Goal: Task Accomplishment & Management: Manage account settings

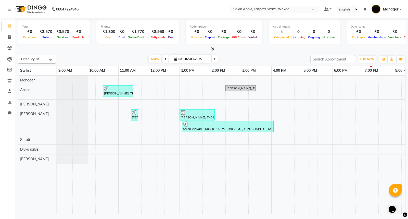
click at [105, 140] on div "[PERSON_NAME], TK02, 10:30 AM-11:30 AM, [DEMOGRAPHIC_DATA] hair package 5 - 500…" at bounding box center [256, 145] width 398 height 138
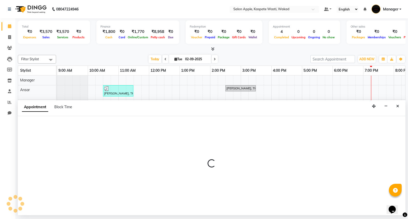
select select "88767"
select select "tentative"
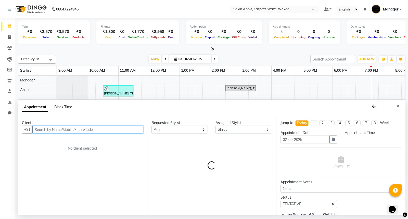
select select "630"
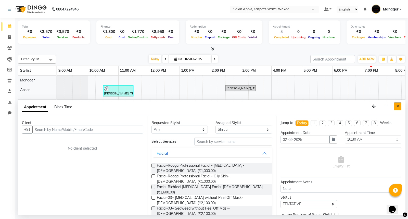
click at [401, 106] on button "Close" at bounding box center [397, 106] width 7 height 8
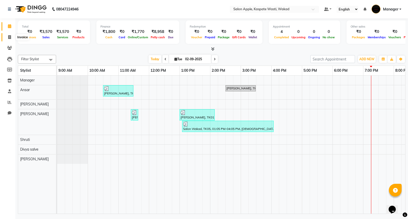
click at [9, 36] on icon at bounding box center [9, 37] width 3 height 4
select select "service"
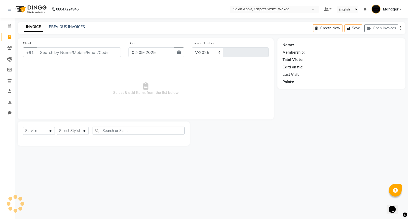
select select "7956"
type input "1420"
click at [81, 131] on select "Select Stylist Ansar Divya salve [PERSON_NAME] Manager [PERSON_NAME] [PERSON_NA…" at bounding box center [73, 131] width 32 height 8
select select "83985"
click at [57, 127] on select "Select Stylist Ansar Divya salve [PERSON_NAME] Manager [PERSON_NAME] [PERSON_NA…" at bounding box center [73, 131] width 32 height 8
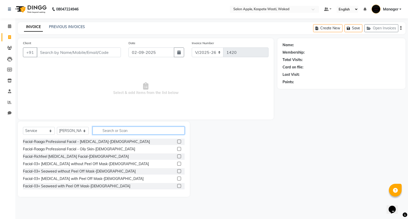
click at [111, 131] on input "text" at bounding box center [139, 131] width 92 height 8
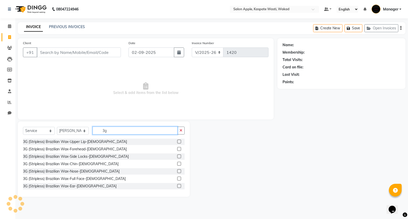
type input "3g"
click at [177, 142] on label at bounding box center [179, 142] width 4 height 4
click at [177, 142] on input "checkbox" at bounding box center [178, 141] width 3 height 3
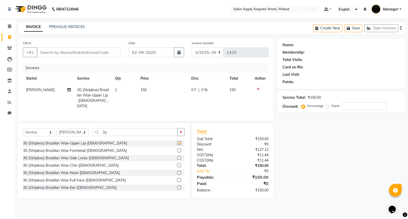
checkbox input "false"
click at [159, 128] on input "3g" at bounding box center [135, 132] width 85 height 8
type input "3"
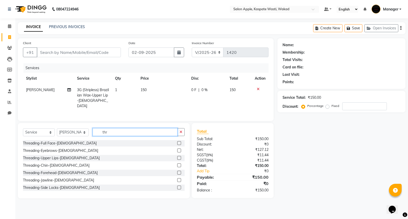
type input "thr"
click at [177, 149] on label at bounding box center [179, 150] width 4 height 4
click at [177, 149] on input "checkbox" at bounding box center [178, 150] width 3 height 3
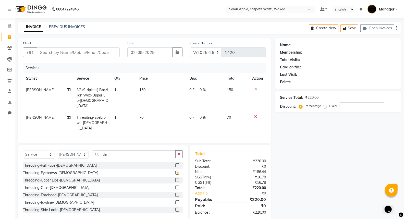
checkbox input "false"
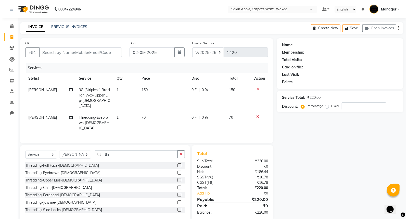
scroll to position [16, 0]
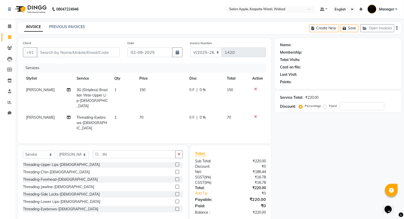
click at [175, 177] on label at bounding box center [177, 179] width 4 height 4
click at [175, 178] on input "checkbox" at bounding box center [176, 179] width 3 height 3
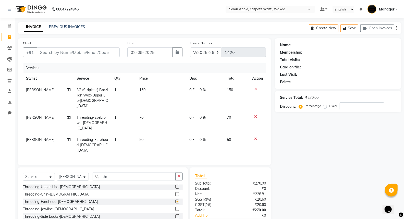
checkbox input "false"
click at [88, 53] on input "Client" at bounding box center [78, 52] width 83 height 10
type input "8"
type input "0"
type input "8552966439"
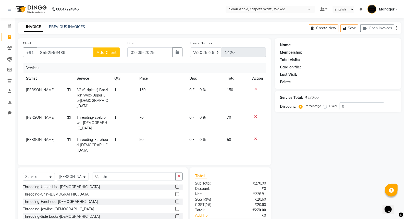
click at [102, 51] on span "Add Client" at bounding box center [106, 52] width 20 height 5
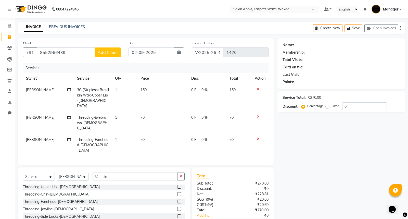
select select "22"
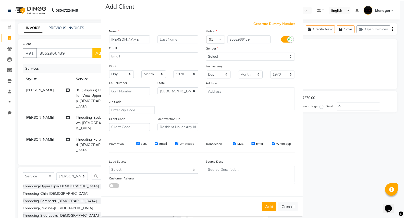
scroll to position [17, 0]
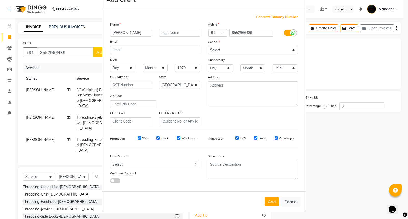
type input "[PERSON_NAME]"
click at [231, 50] on select "Select [DEMOGRAPHIC_DATA] [DEMOGRAPHIC_DATA] Other Prefer Not To Say" at bounding box center [253, 50] width 90 height 8
select select "[DEMOGRAPHIC_DATA]"
click at [208, 46] on select "Select [DEMOGRAPHIC_DATA] [DEMOGRAPHIC_DATA] Other Prefer Not To Say" at bounding box center [253, 50] width 90 height 8
click at [274, 203] on button "Add" at bounding box center [272, 201] width 14 height 9
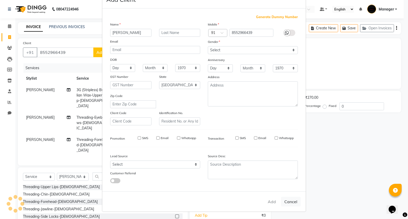
select select
select select "null"
select select
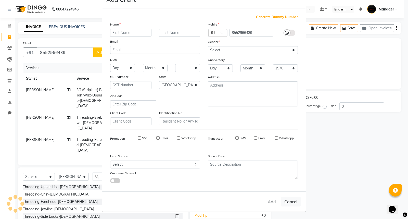
select select
checkbox input "false"
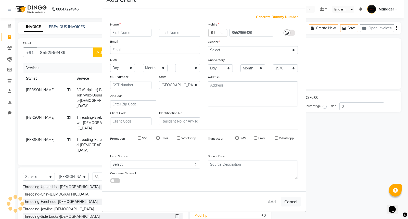
checkbox input "false"
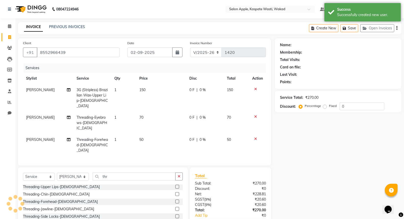
scroll to position [19, 0]
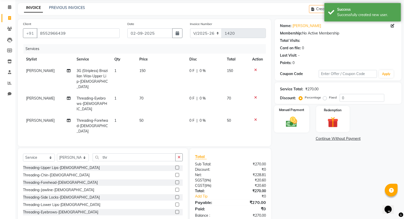
click at [292, 126] on img at bounding box center [291, 121] width 18 height 13
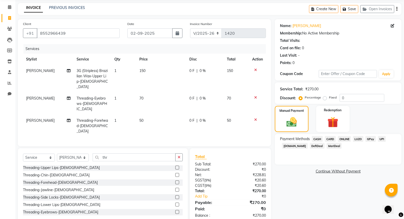
click at [332, 139] on span "CARD" at bounding box center [330, 139] width 11 height 6
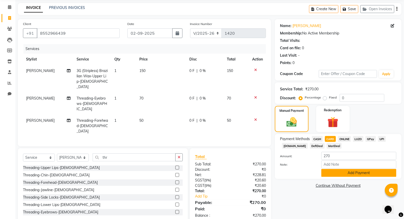
click at [356, 173] on button "Add Payment" at bounding box center [358, 173] width 75 height 8
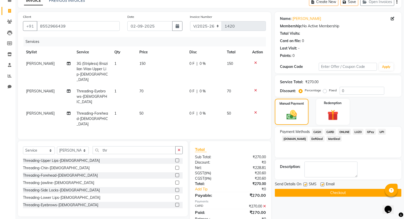
scroll to position [30, 0]
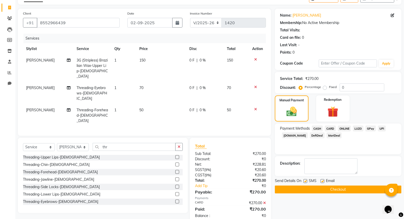
click at [351, 189] on button "Checkout" at bounding box center [338, 189] width 127 height 8
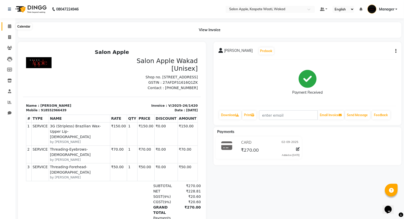
click at [11, 28] on span at bounding box center [9, 26] width 9 height 6
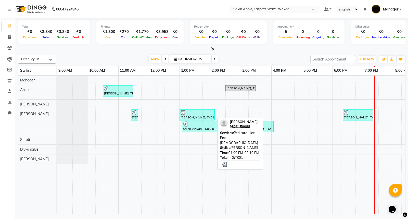
click at [201, 112] on div at bounding box center [197, 112] width 33 height 5
select select "3"
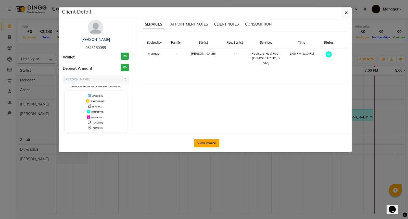
click at [204, 144] on button "View Invoice" at bounding box center [206, 143] width 25 height 8
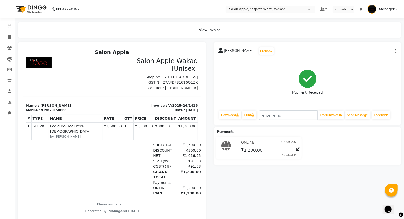
click at [394, 52] on button "button" at bounding box center [394, 50] width 3 height 5
click at [361, 79] on div "Payment Received" at bounding box center [308, 83] width 178 height 38
click at [5, 28] on span at bounding box center [9, 26] width 9 height 6
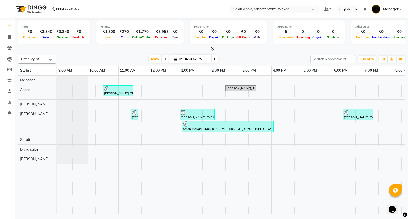
click at [103, 146] on div "[PERSON_NAME], TK02, 10:30 AM-11:30 AM, [DEMOGRAPHIC_DATA] hair package 5 - 500…" at bounding box center [256, 145] width 398 height 138
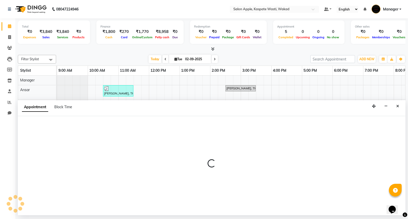
select select "90276"
select select "615"
select select "tentative"
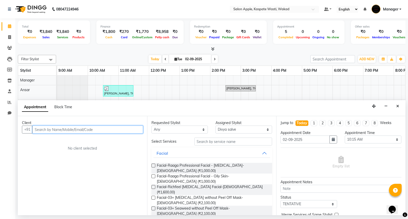
click at [121, 128] on input "text" at bounding box center [87, 130] width 111 height 8
type input "9850885102"
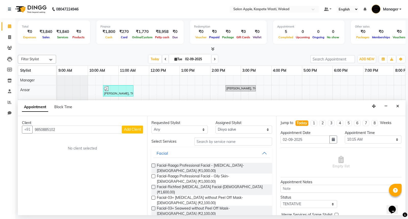
click at [139, 129] on span "Add Client" at bounding box center [132, 129] width 17 height 5
select select "22"
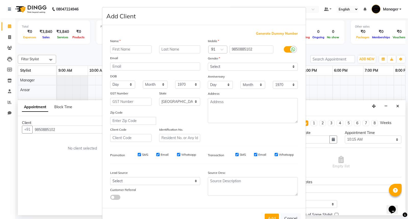
click at [127, 49] on input "text" at bounding box center [130, 49] width 41 height 8
type input "[PERSON_NAME]"
click at [215, 67] on select "Select [DEMOGRAPHIC_DATA] [DEMOGRAPHIC_DATA] Other Prefer Not To Say" at bounding box center [253, 67] width 90 height 8
select select "[DEMOGRAPHIC_DATA]"
click at [208, 63] on select "Select [DEMOGRAPHIC_DATA] [DEMOGRAPHIC_DATA] Other Prefer Not To Say" at bounding box center [253, 67] width 90 height 8
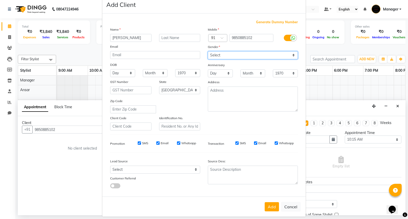
scroll to position [17, 0]
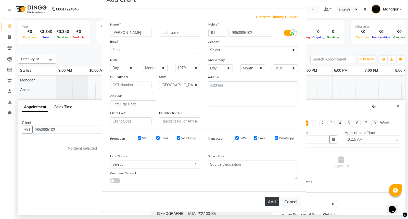
click at [272, 203] on button "Add" at bounding box center [272, 201] width 14 height 9
select select
select select "null"
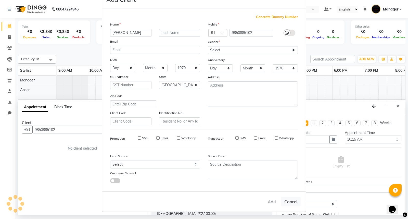
select select
checkbox input "false"
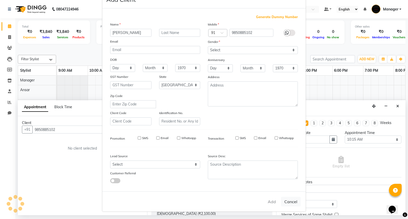
checkbox input "false"
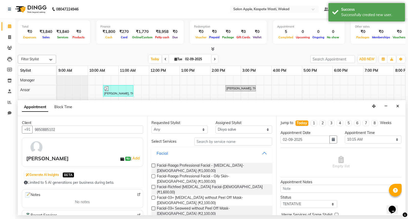
click at [260, 153] on button "Facial" at bounding box center [212, 152] width 117 height 9
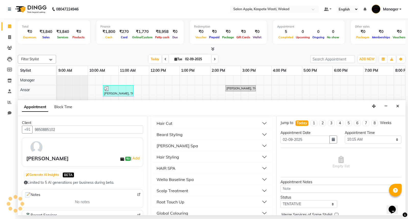
scroll to position [227, 0]
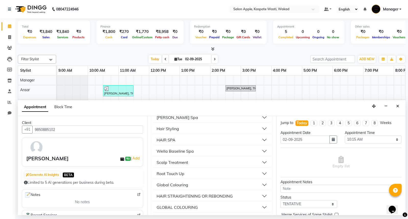
click at [261, 172] on button "Root Touch Up" at bounding box center [212, 173] width 117 height 9
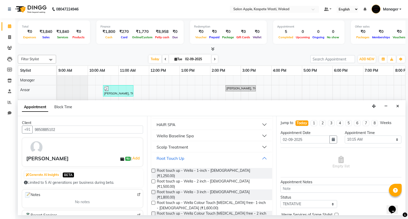
scroll to position [255, 0]
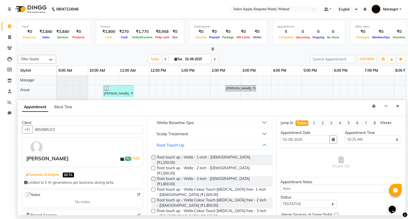
click at [153, 156] on label at bounding box center [154, 157] width 4 height 4
click at [153, 156] on input "checkbox" at bounding box center [153, 157] width 3 height 3
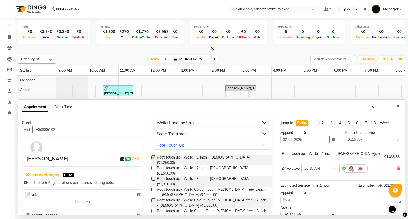
checkbox input "false"
click at [316, 140] on input "02-09-2025" at bounding box center [305, 139] width 49 height 8
click at [287, 140] on input "02-09-2025" at bounding box center [305, 139] width 49 height 8
type input "[DATE]"
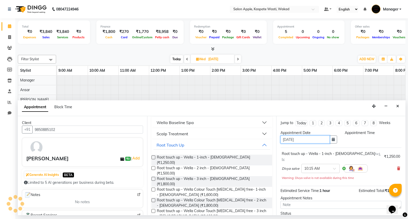
select select "615"
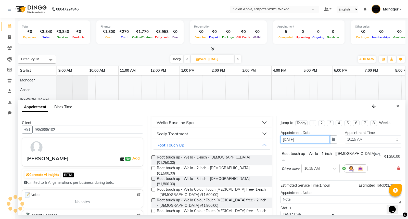
scroll to position [0, 50]
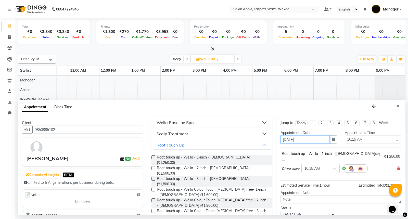
type input "[DATE]"
click at [373, 136] on select "Select 10:00 AM 10:15 AM 10:30 AM 10:45 AM 11:00 AM 11:15 AM 11:30 AM 11:45 AM …" at bounding box center [373, 139] width 57 height 8
select select "960"
click at [345, 135] on select "Select 10:00 AM 10:15 AM 10:30 AM 10:45 AM 11:00 AM 11:15 AM 11:30 AM 11:45 AM …" at bounding box center [373, 139] width 57 height 8
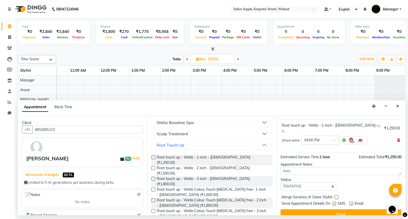
scroll to position [30, 0]
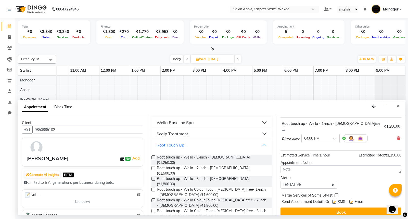
click at [260, 143] on button "Root Touch Up" at bounding box center [212, 144] width 117 height 9
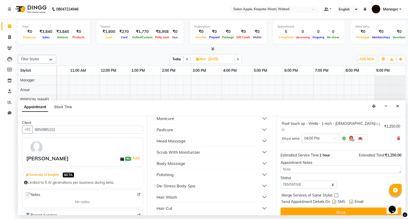
scroll to position [0, 0]
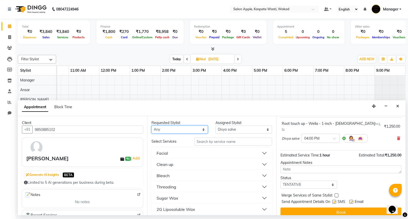
click at [203, 129] on select "Any [PERSON_NAME] salve [PERSON_NAME] Manager [PERSON_NAME] Shruti [PERSON_NAME]" at bounding box center [180, 130] width 57 height 8
click at [241, 128] on select "Select [PERSON_NAME] salve [PERSON_NAME] Manager [PERSON_NAME] [PERSON_NAME]" at bounding box center [244, 130] width 57 height 8
click at [216, 126] on select "Select [PERSON_NAME] salve [PERSON_NAME] Manager [PERSON_NAME] [PERSON_NAME]" at bounding box center [244, 130] width 57 height 8
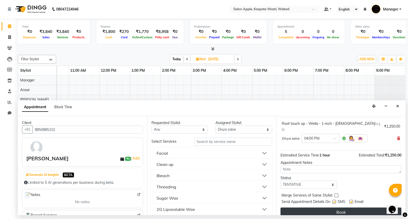
click at [341, 207] on button "Book" at bounding box center [341, 211] width 121 height 9
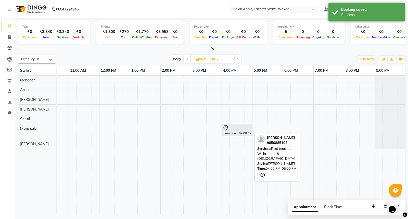
click at [231, 130] on div at bounding box center [237, 128] width 28 height 6
select select "7"
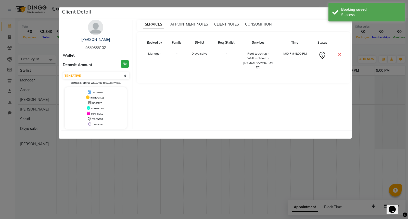
click at [203, 54] on span "Divya salve" at bounding box center [200, 54] width 16 height 4
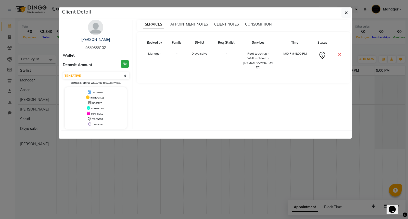
click at [199, 55] on span "Divya salve" at bounding box center [200, 54] width 16 height 4
click at [345, 9] on button "button" at bounding box center [347, 13] width 10 height 10
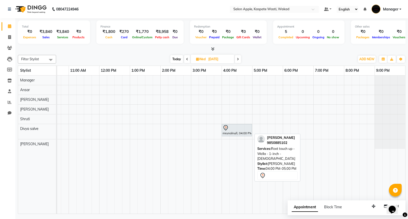
click at [234, 134] on div "mrunalnull, 04:00 PM-05:00 PM, Root touch up - Wella - 1-inch - [DEMOGRAPHIC_DA…" at bounding box center [236, 130] width 29 height 11
select select "7"
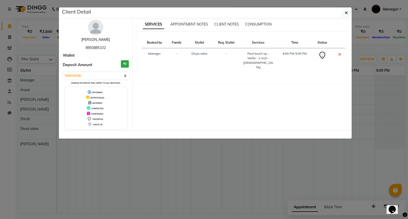
click at [97, 38] on link "[PERSON_NAME]" at bounding box center [95, 39] width 29 height 5
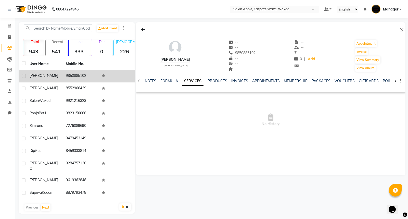
click at [78, 75] on td "9850885102" at bounding box center [81, 76] width 36 height 13
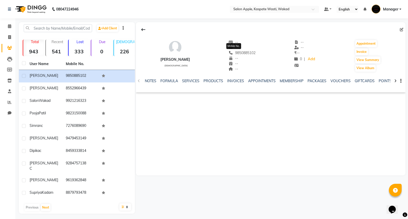
click at [241, 53] on span "9850885102" at bounding box center [242, 53] width 27 height 5
copy span "9850885102"
click at [402, 31] on icon at bounding box center [402, 30] width 4 height 4
select select "22"
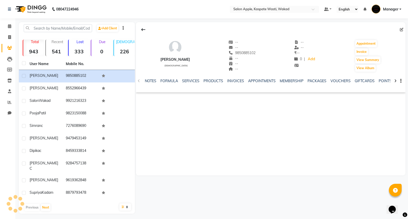
select select "[DEMOGRAPHIC_DATA]"
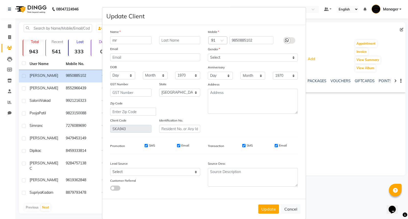
type input "m"
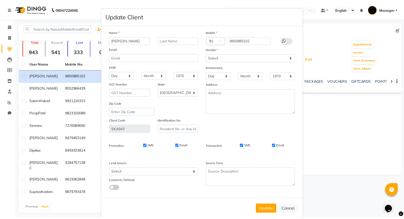
scroll to position [8, 0]
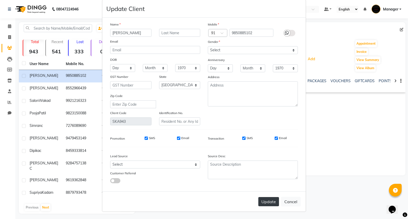
type input "[PERSON_NAME]"
click at [267, 202] on button "Update" at bounding box center [268, 201] width 21 height 9
select select
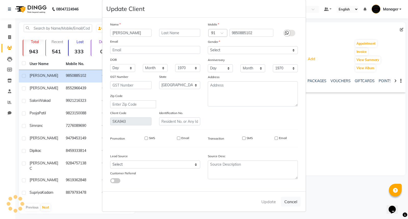
select select "null"
select select
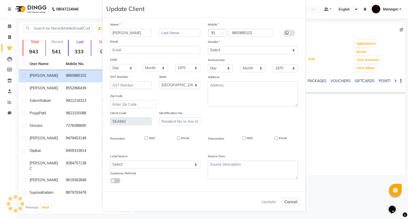
checkbox input "false"
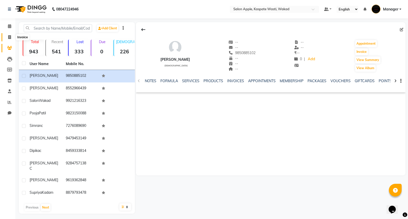
click at [9, 39] on icon at bounding box center [9, 37] width 3 height 4
select select "7956"
select select "service"
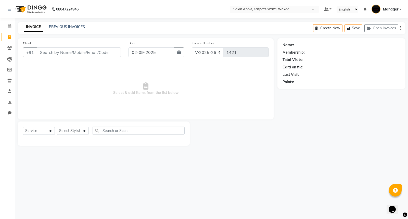
click at [90, 52] on input "Client" at bounding box center [79, 52] width 84 height 10
type input "9850885102"
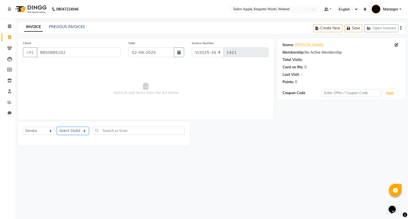
click at [85, 127] on select "Select Stylist Ansar Divya salve [PERSON_NAME] Manager [PERSON_NAME] [PERSON_NA…" at bounding box center [73, 131] width 32 height 8
select select "88767"
click at [57, 127] on select "Select Stylist Ansar Divya salve [PERSON_NAME] Manager [PERSON_NAME] [PERSON_NA…" at bounding box center [73, 131] width 32 height 8
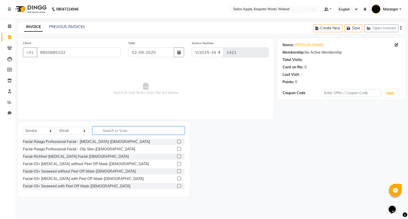
click at [107, 129] on input "text" at bounding box center [139, 131] width 92 height 8
type input "t"
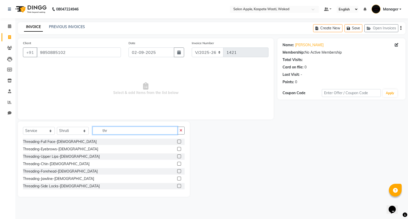
type input "thr"
click at [177, 149] on label at bounding box center [179, 149] width 4 height 4
click at [177, 149] on input "checkbox" at bounding box center [178, 148] width 3 height 3
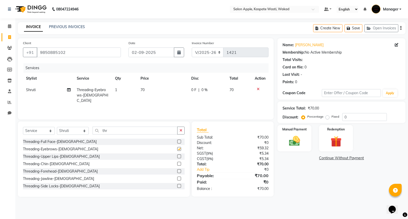
checkbox input "false"
click at [177, 156] on label at bounding box center [179, 156] width 4 height 4
click at [177, 156] on input "checkbox" at bounding box center [178, 156] width 3 height 3
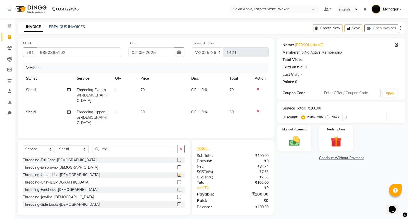
checkbox input "false"
click at [293, 139] on img at bounding box center [295, 140] width 18 height 13
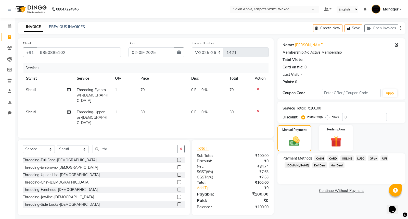
click at [345, 158] on span "ONLINE" at bounding box center [347, 158] width 13 height 6
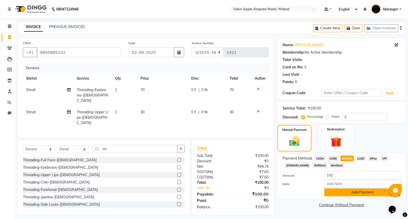
click at [362, 193] on button "Add Payment" at bounding box center [363, 192] width 76 height 8
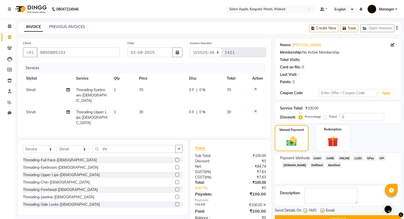
scroll to position [11, 0]
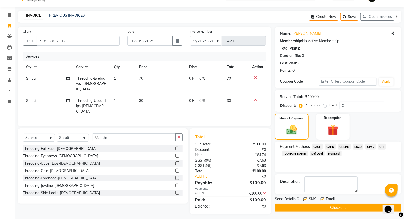
click at [353, 208] on button "Checkout" at bounding box center [338, 208] width 127 height 8
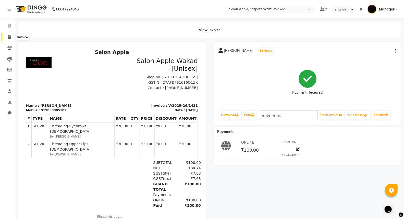
click at [8, 38] on icon at bounding box center [9, 37] width 3 height 4
select select "service"
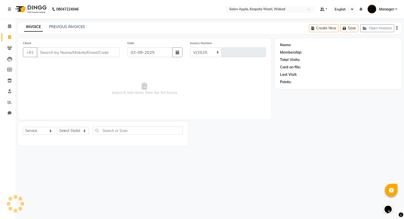
select select "7956"
type input "1422"
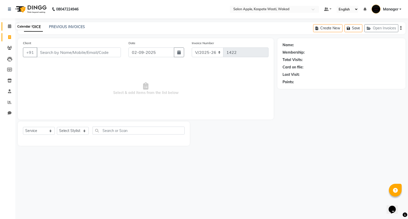
click at [10, 28] on icon at bounding box center [9, 26] width 3 height 4
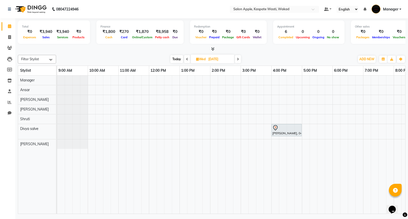
click at [187, 60] on icon at bounding box center [187, 59] width 2 height 3
type input "02-09-2025"
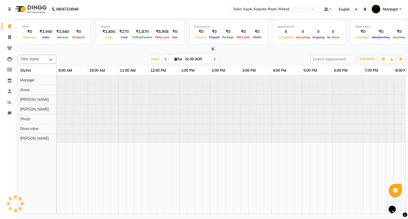
scroll to position [0, 50]
